Goal: Task Accomplishment & Management: Use online tool/utility

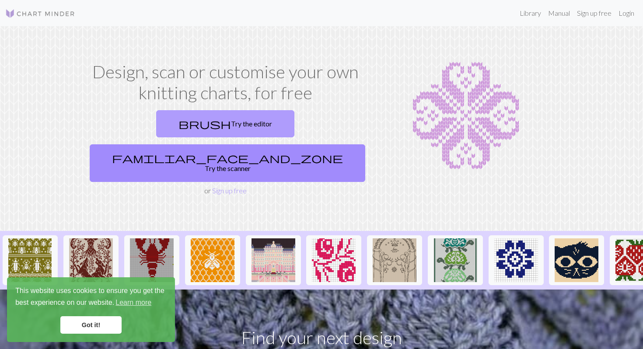
click at [164, 122] on link "brush Try the editor" at bounding box center [225, 123] width 138 height 27
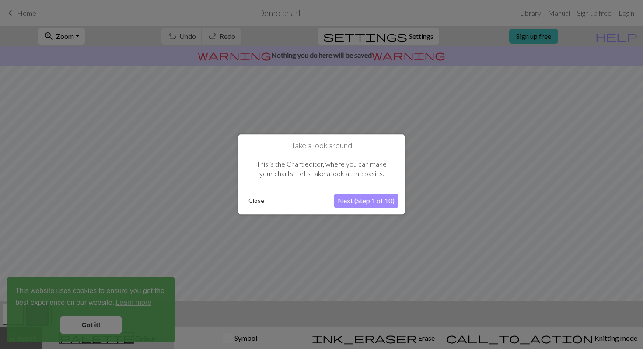
click at [258, 202] on button "Close" at bounding box center [256, 201] width 23 height 13
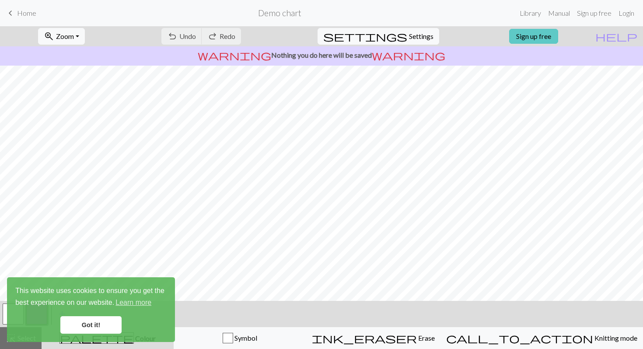
click at [558, 39] on link "Sign up free" at bounding box center [533, 36] width 49 height 15
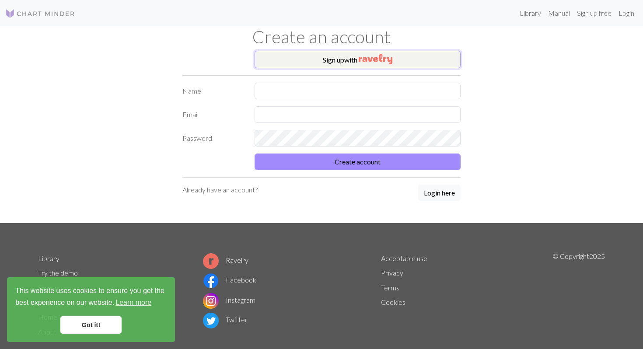
click at [399, 59] on button "Sign up with" at bounding box center [358, 59] width 206 height 17
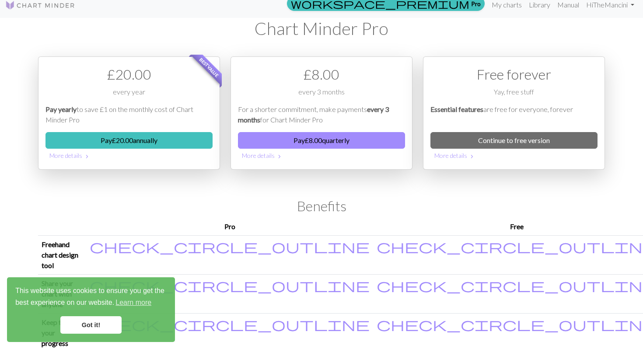
scroll to position [9, 0]
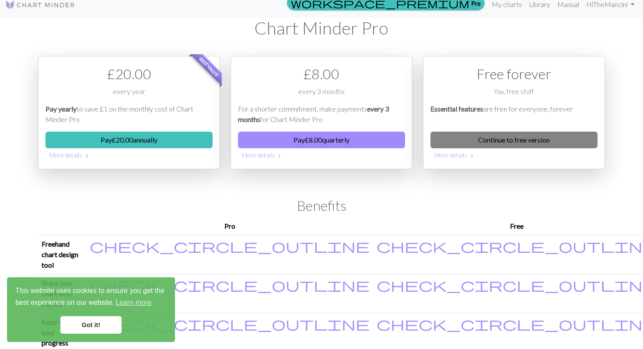
click at [476, 142] on link "Continue to free version" at bounding box center [513, 140] width 167 height 17
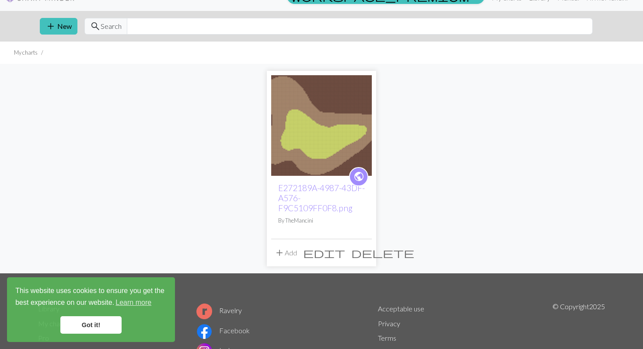
scroll to position [20, 0]
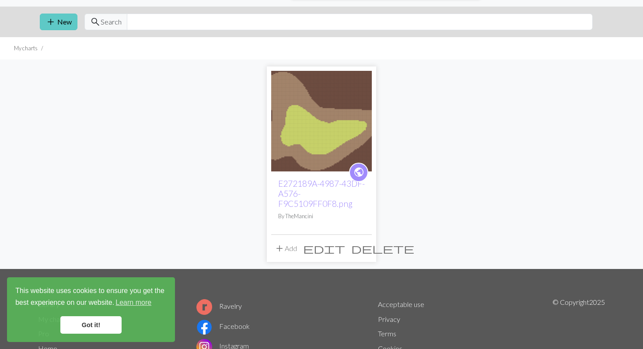
click at [62, 29] on button "add New" at bounding box center [59, 22] width 38 height 17
